Goal: Task Accomplishment & Management: Use online tool/utility

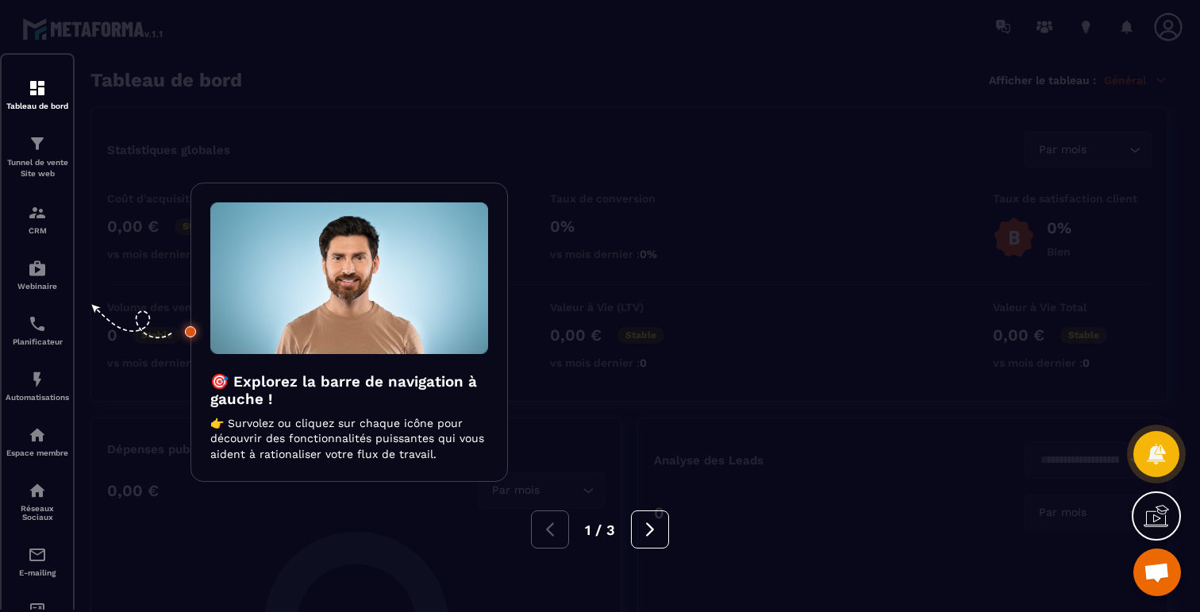
scroll to position [2032, 0]
click at [533, 67] on div at bounding box center [600, 306] width 1200 height 612
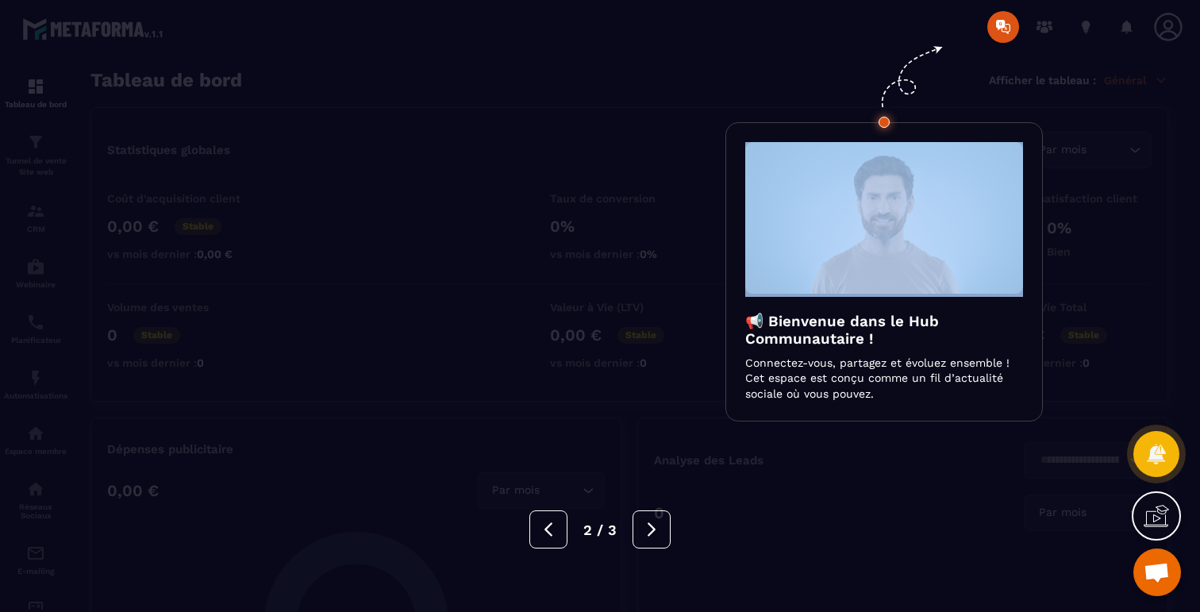
click at [533, 67] on div at bounding box center [600, 306] width 1200 height 612
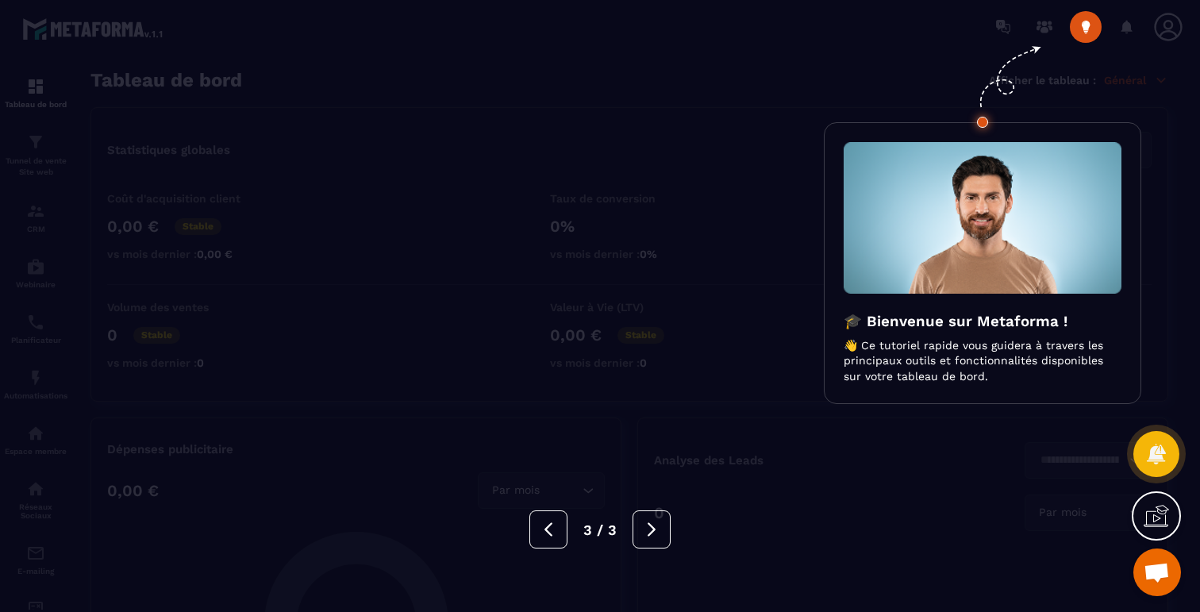
click at [519, 83] on div at bounding box center [600, 306] width 1200 height 612
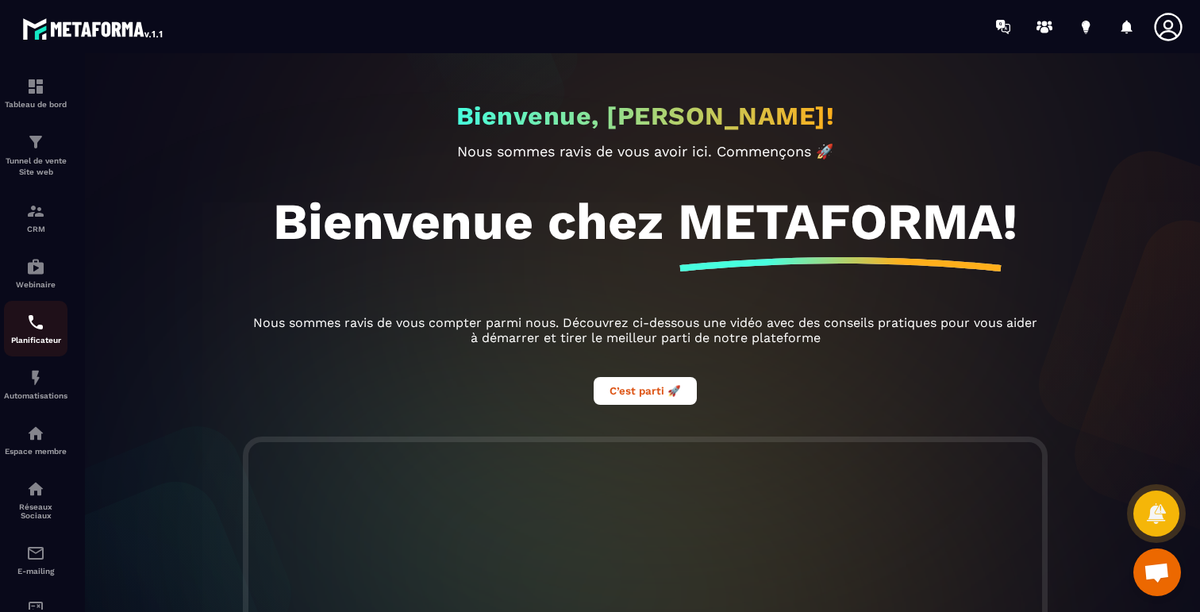
click at [29, 324] on img at bounding box center [35, 322] width 19 height 19
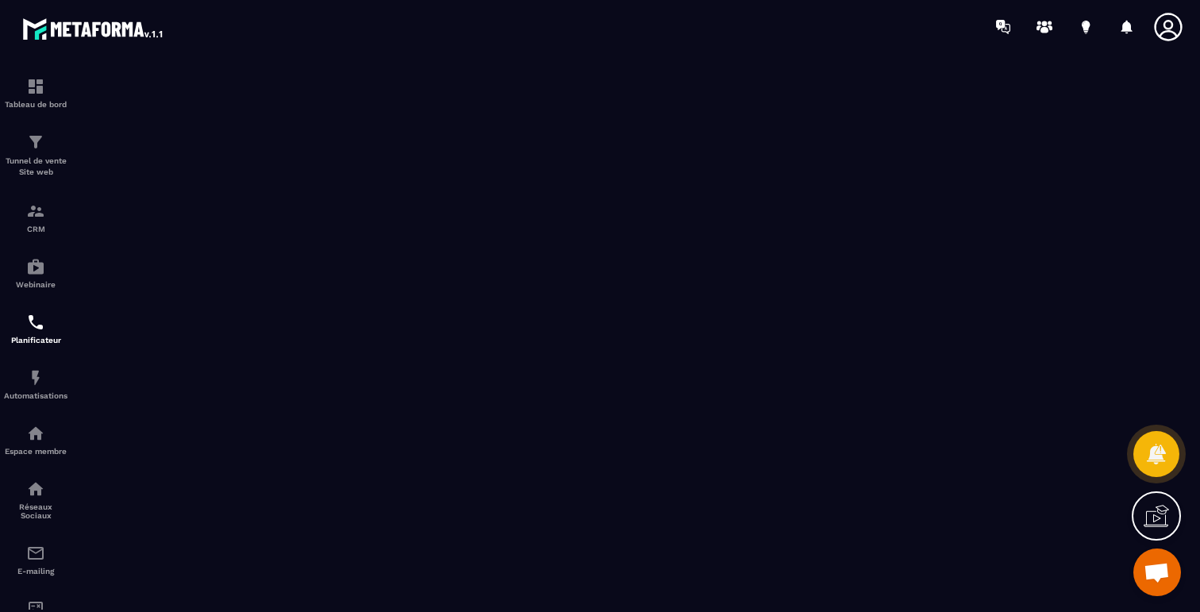
click at [1143, 574] on span "Ouvrir le chat" at bounding box center [1156, 573] width 26 height 22
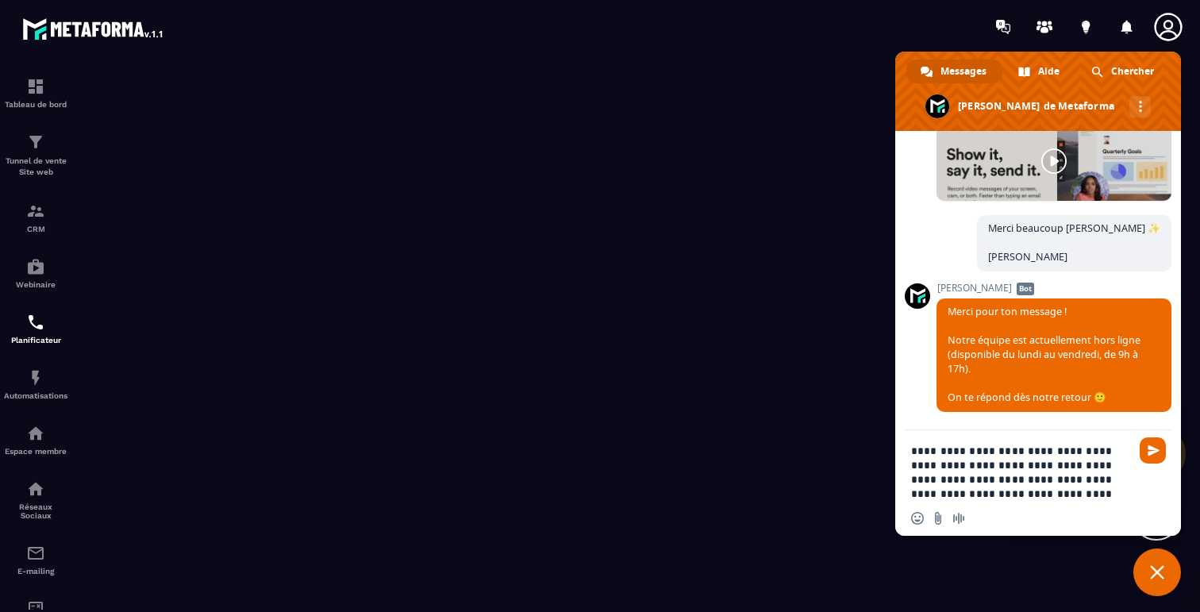
type textarea "**********"
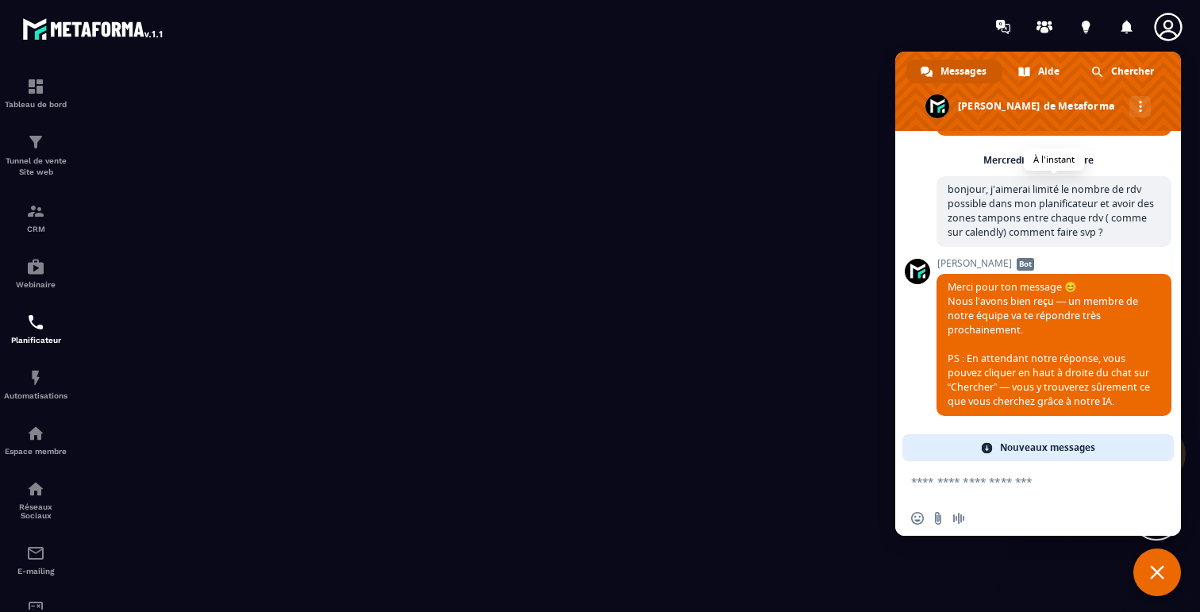
scroll to position [2317, 0]
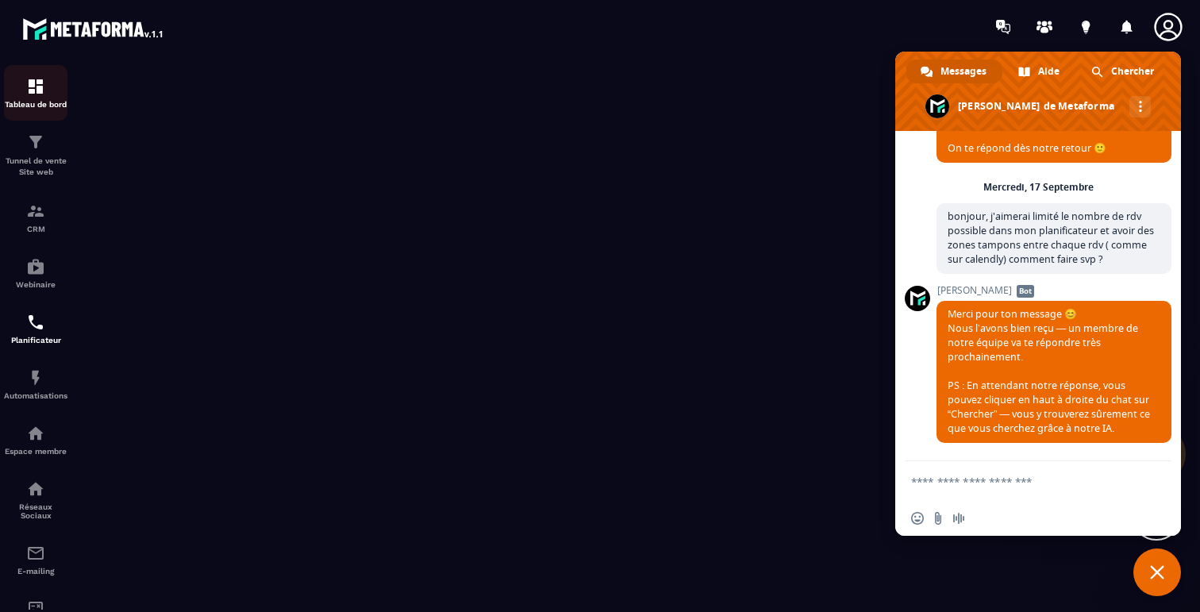
click at [25, 87] on div "Tableau de bord" at bounding box center [35, 93] width 63 height 32
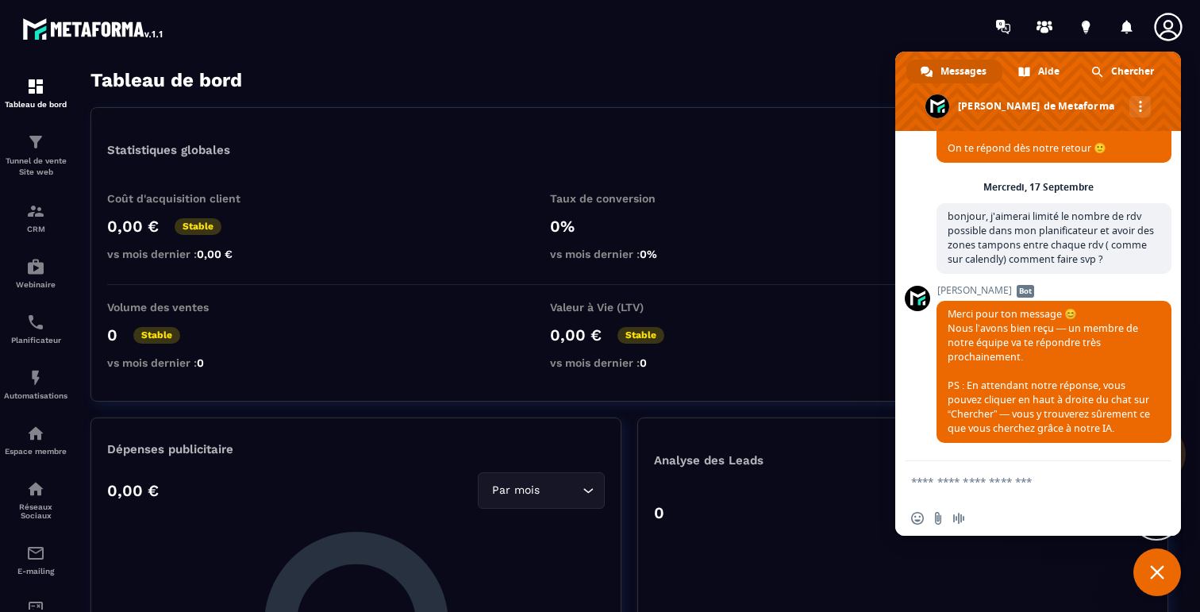
click at [1149, 569] on span "Fermer le chat" at bounding box center [1157, 572] width 48 height 48
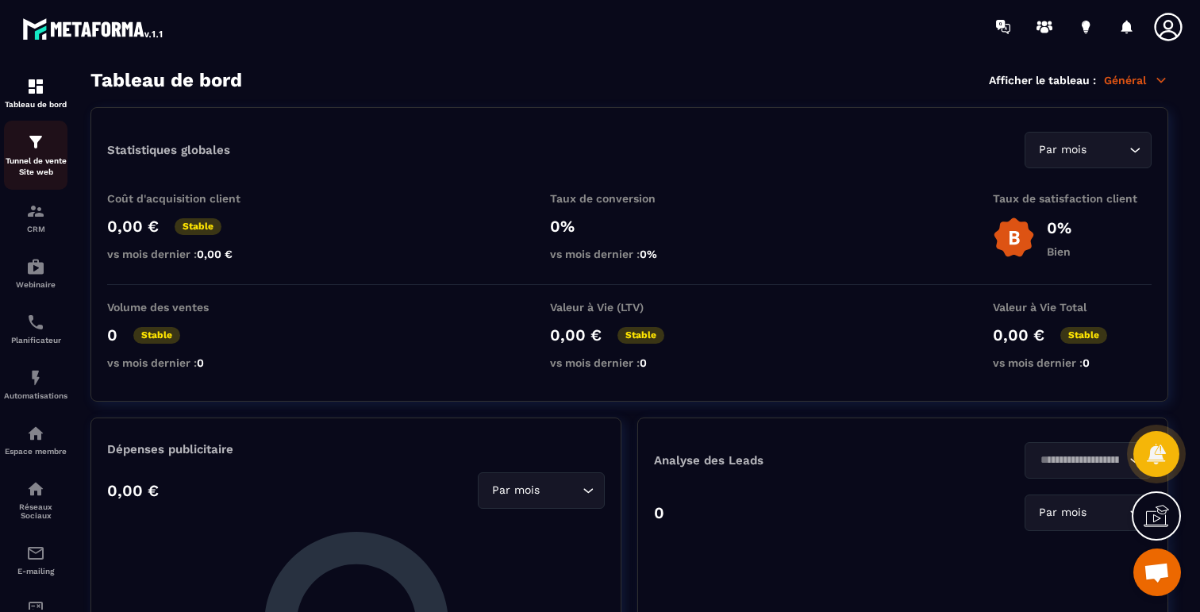
click at [44, 154] on div "Tunnel de vente Site web" at bounding box center [35, 154] width 63 height 45
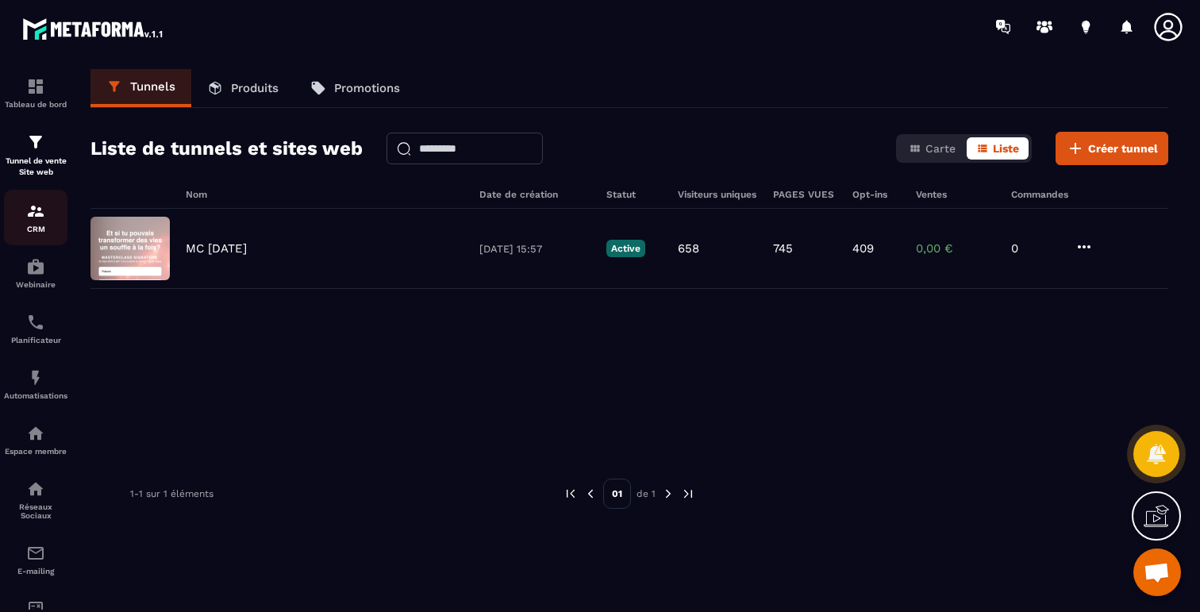
click at [38, 225] on p "CRM" at bounding box center [35, 229] width 63 height 9
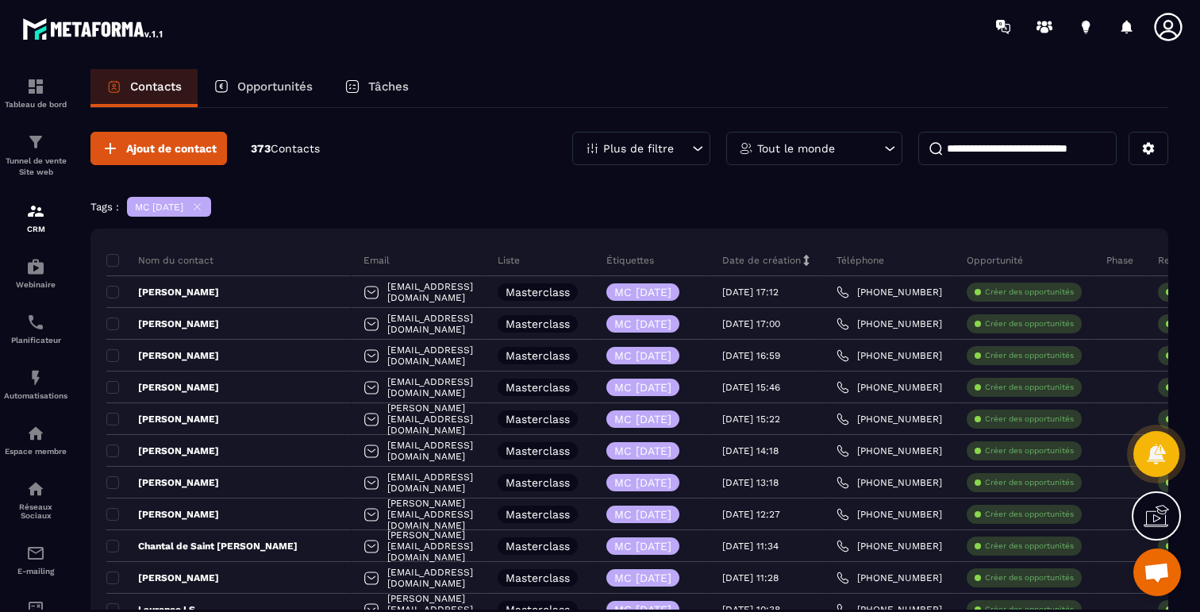
click at [203, 204] on icon at bounding box center [197, 207] width 12 height 12
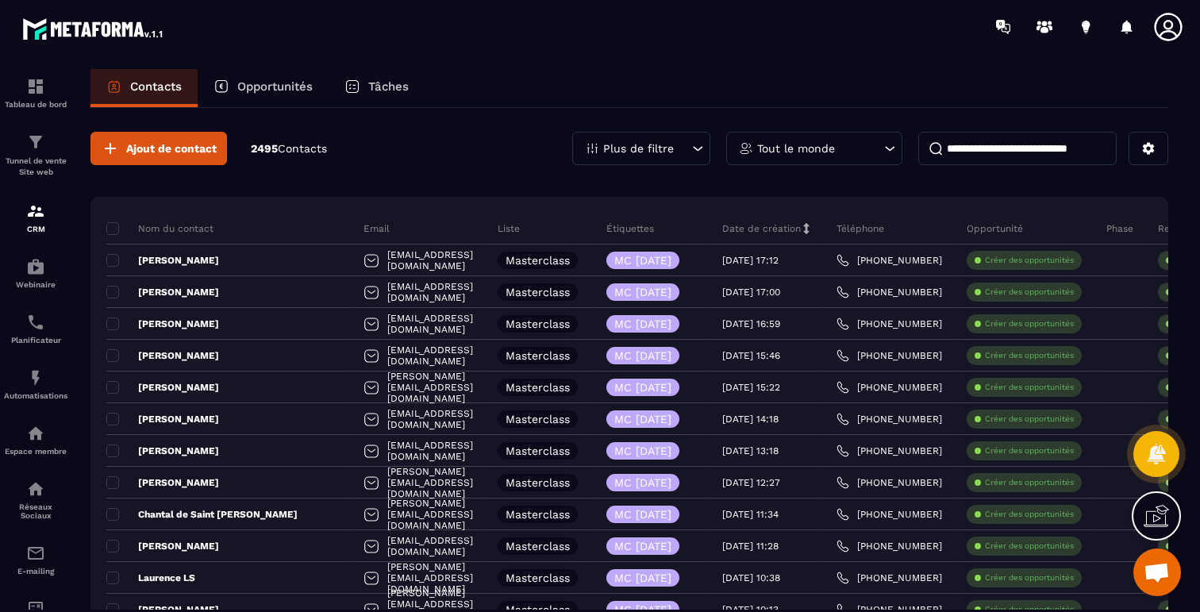
click at [643, 136] on div "Plus de filtre" at bounding box center [641, 148] width 138 height 33
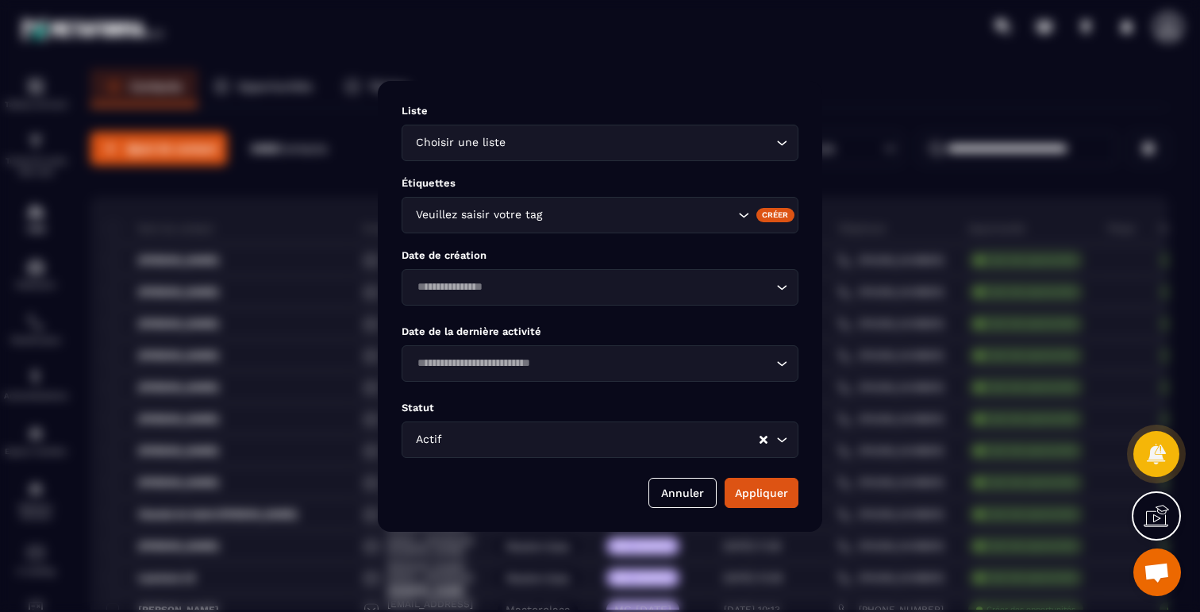
click at [612, 286] on input "Search for option" at bounding box center [592, 286] width 360 height 17
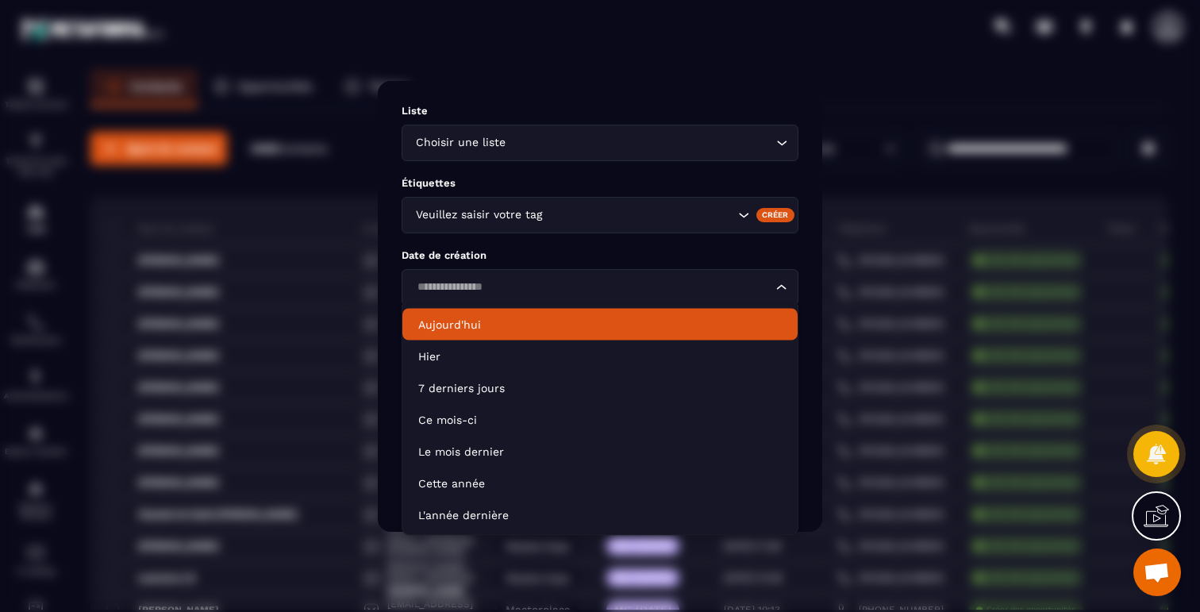
click at [563, 184] on p "Étiquettes" at bounding box center [599, 183] width 397 height 12
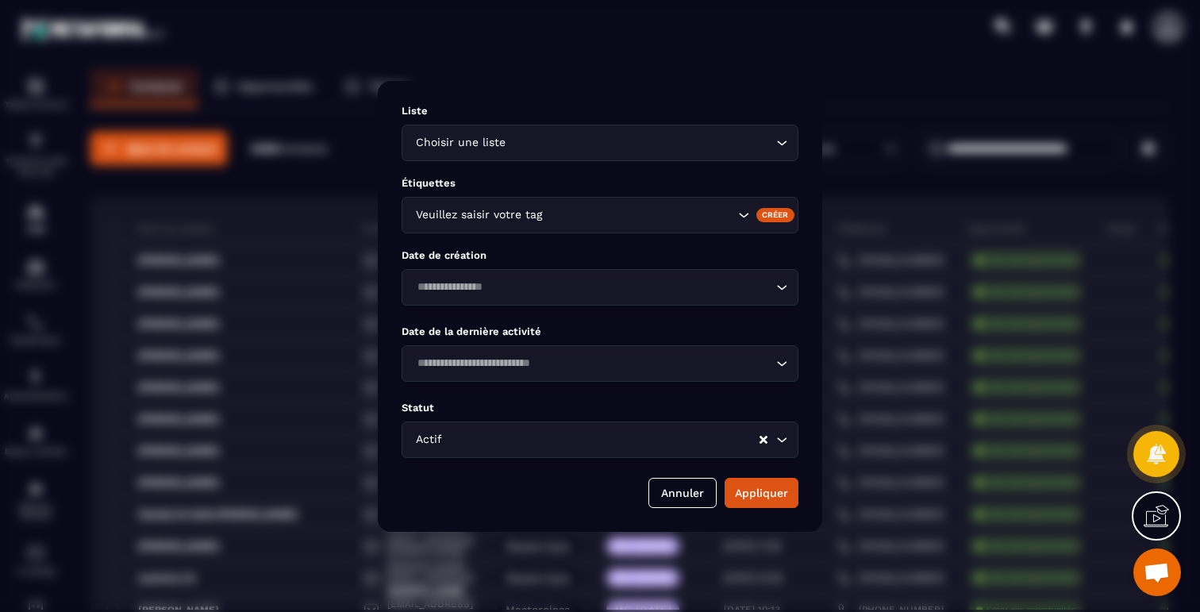
click at [585, 221] on input "Search for option" at bounding box center [639, 214] width 189 height 17
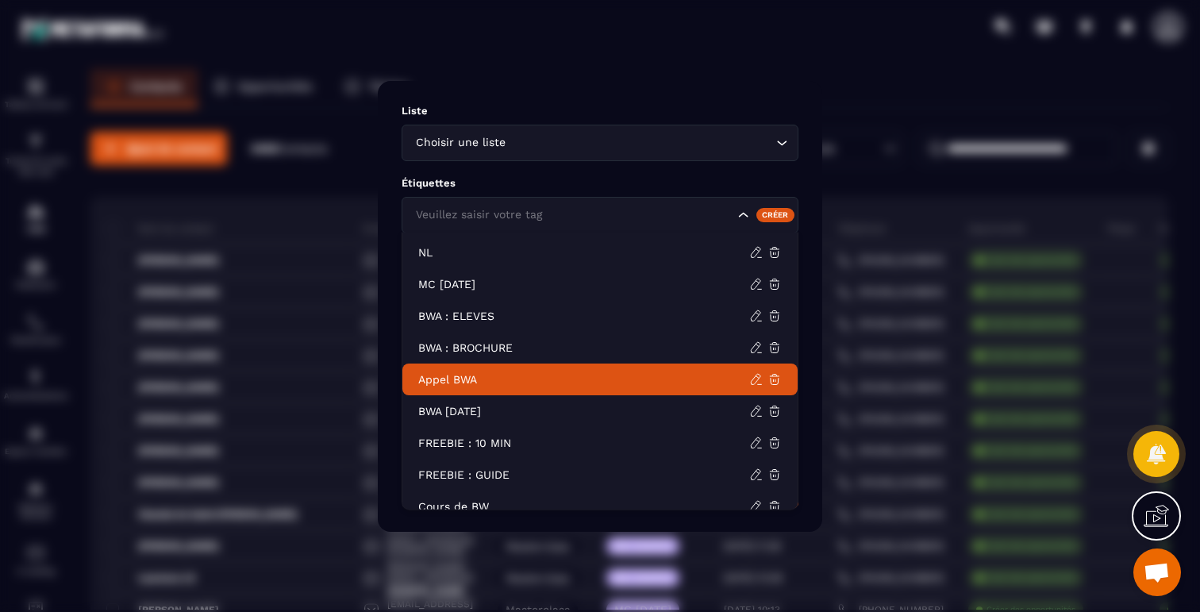
click at [507, 374] on p "Appel BWA" at bounding box center [583, 379] width 331 height 16
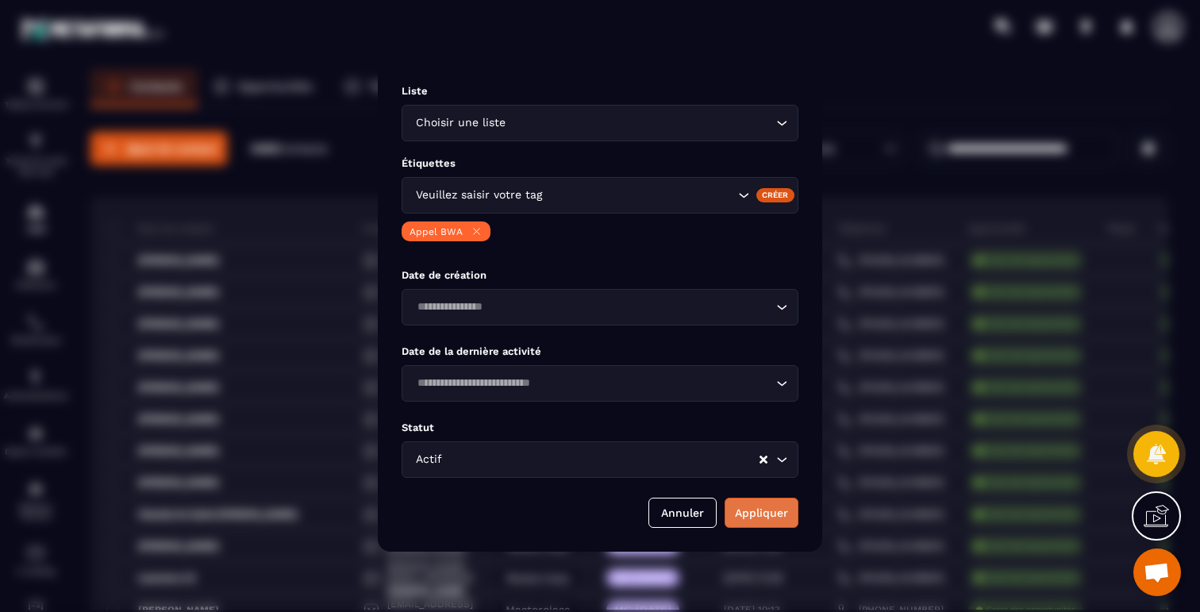
click at [754, 505] on button "Appliquer" at bounding box center [761, 512] width 74 height 30
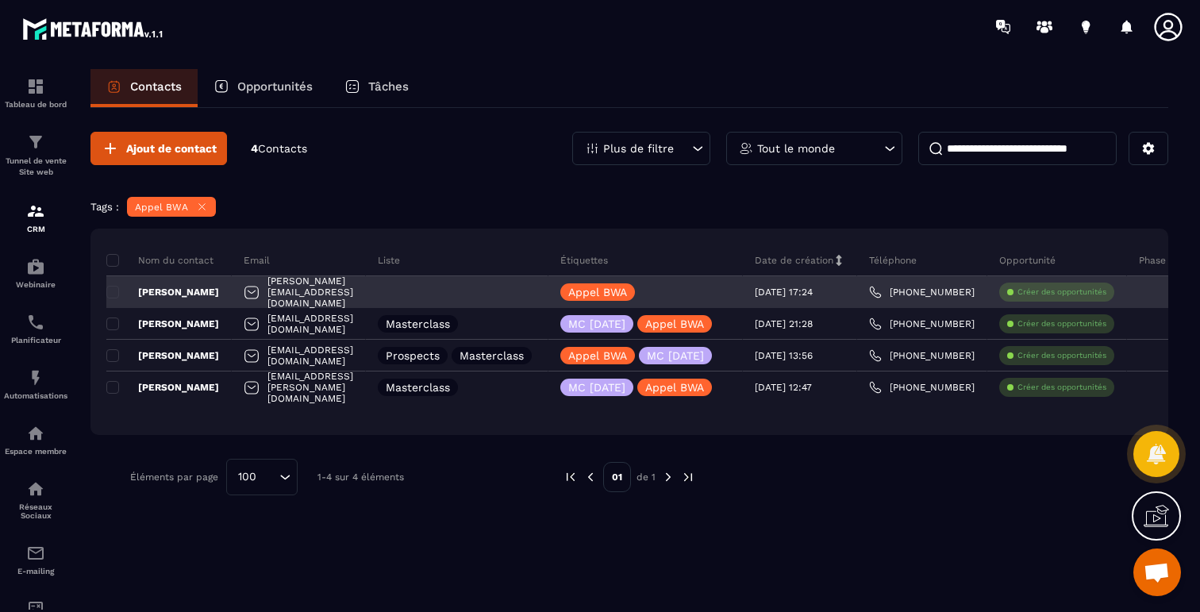
click at [194, 291] on p "[PERSON_NAME]" at bounding box center [162, 292] width 113 height 13
